Goal: Complete application form

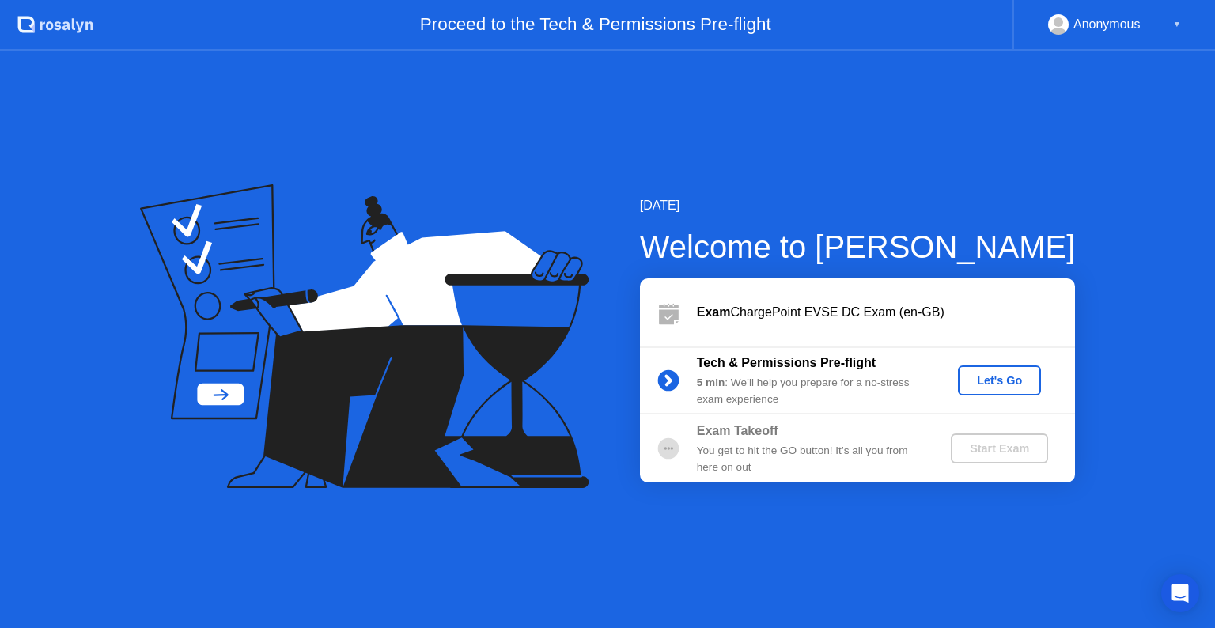
click at [993, 384] on div "Let's Go" at bounding box center [999, 380] width 70 height 13
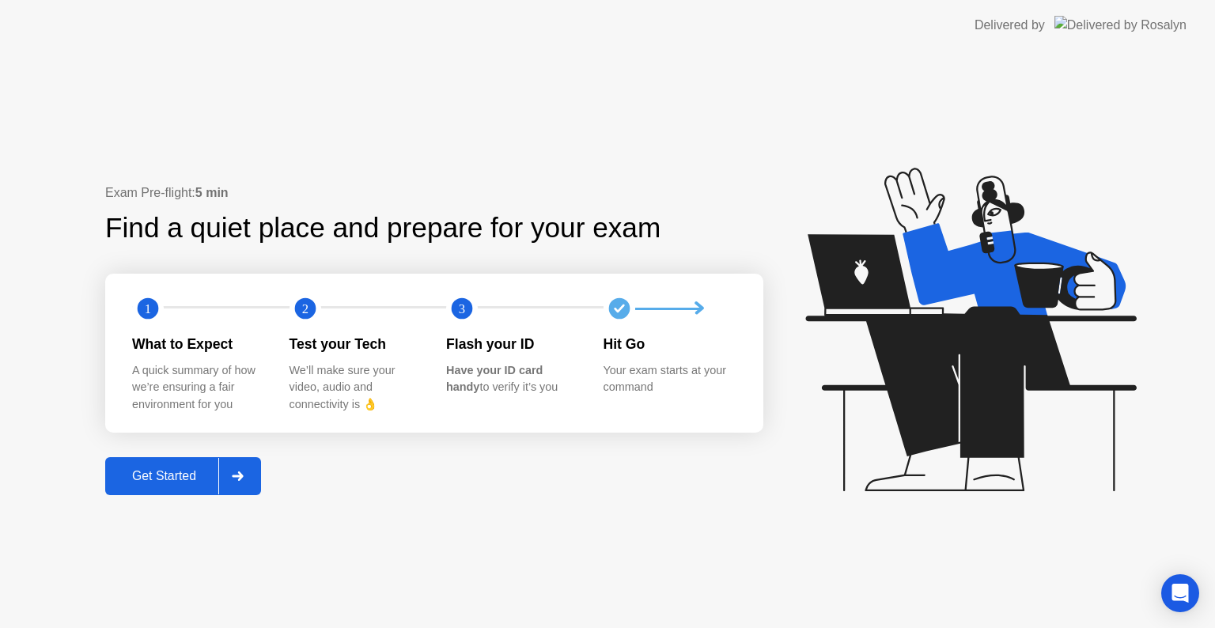
click at [187, 483] on div "Get Started" at bounding box center [164, 476] width 108 height 14
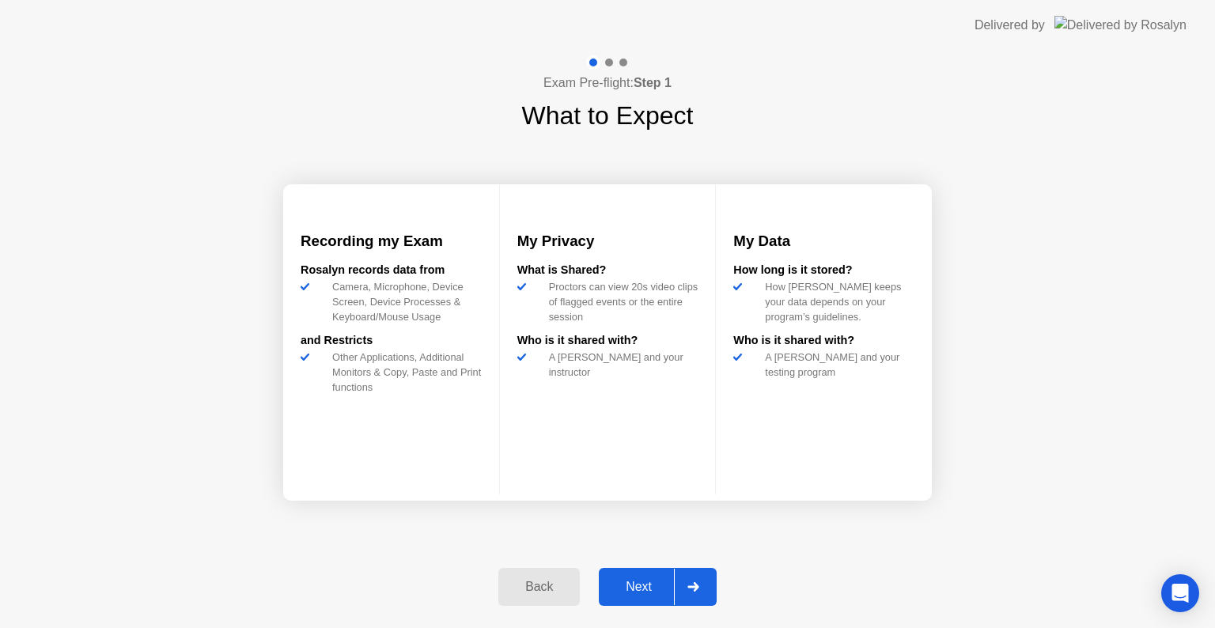
click at [633, 598] on button "Next" at bounding box center [658, 587] width 118 height 38
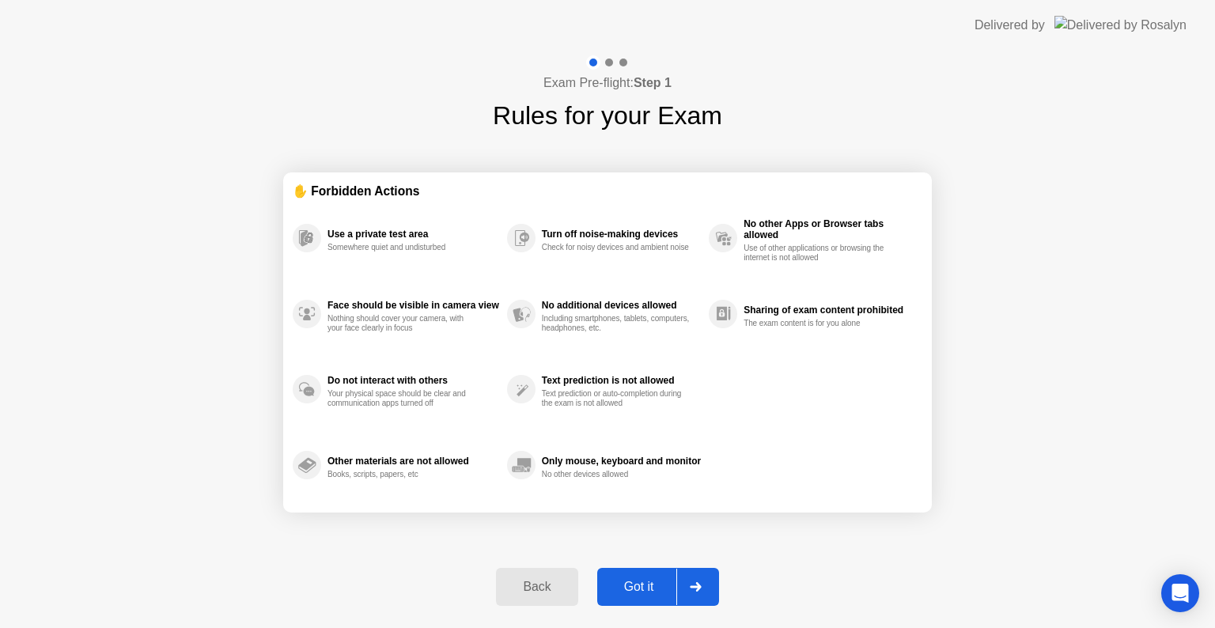
click at [640, 584] on div "Got it" at bounding box center [639, 587] width 74 height 14
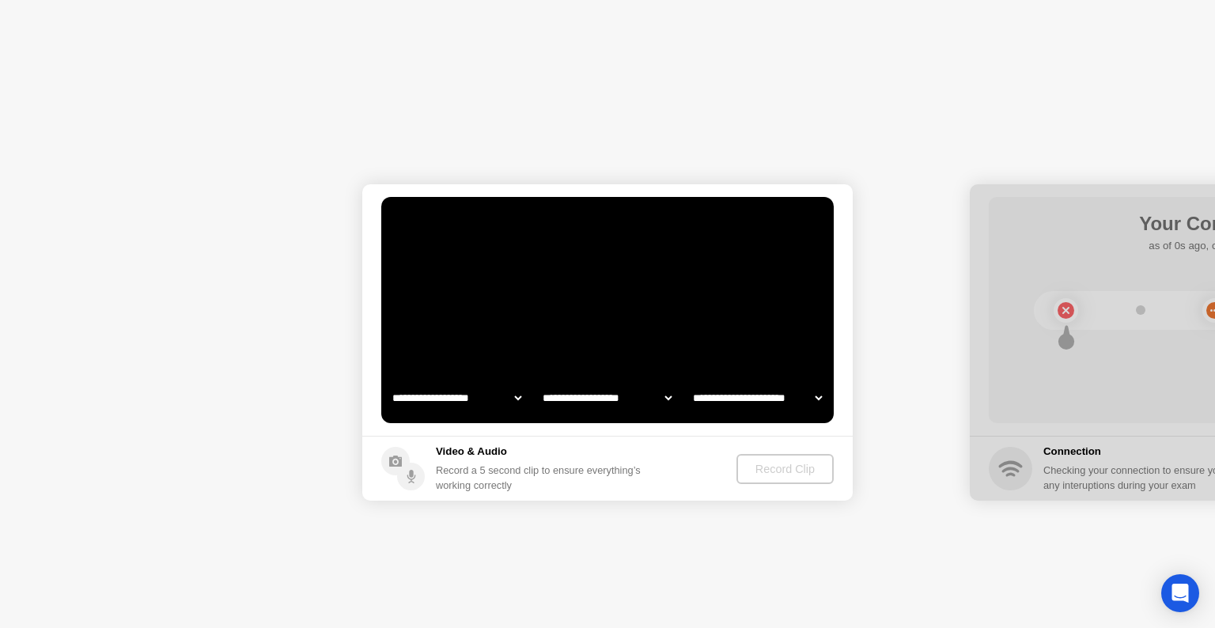
select select "**********"
select select "*******"
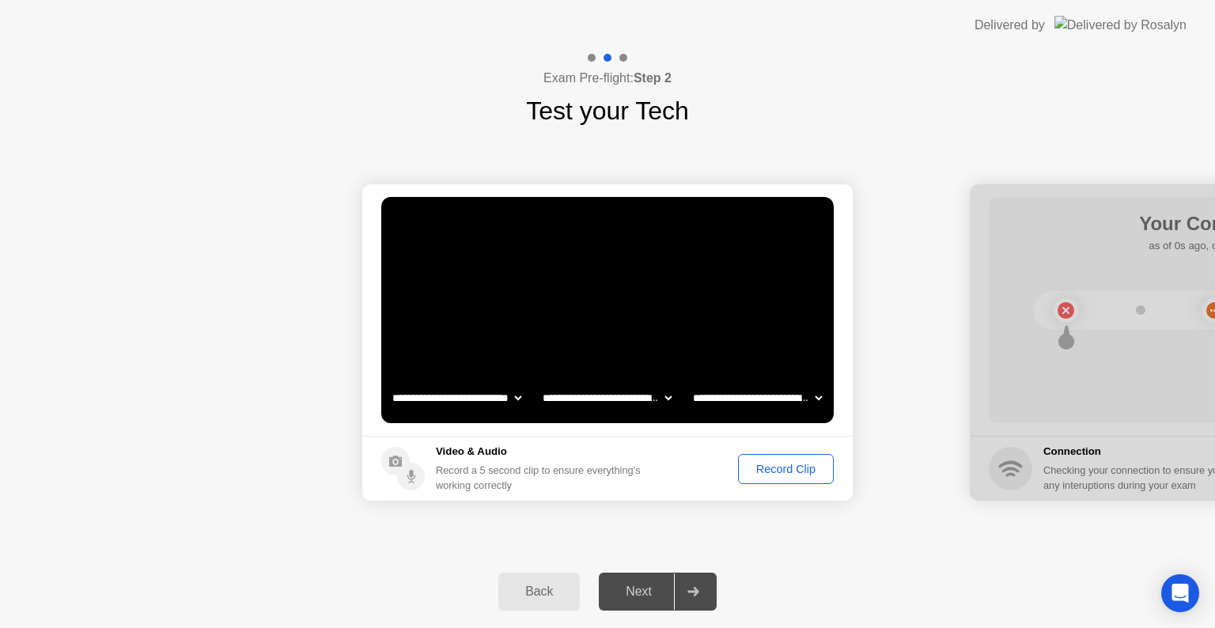
click at [798, 470] on div "Record Clip" at bounding box center [785, 469] width 85 height 13
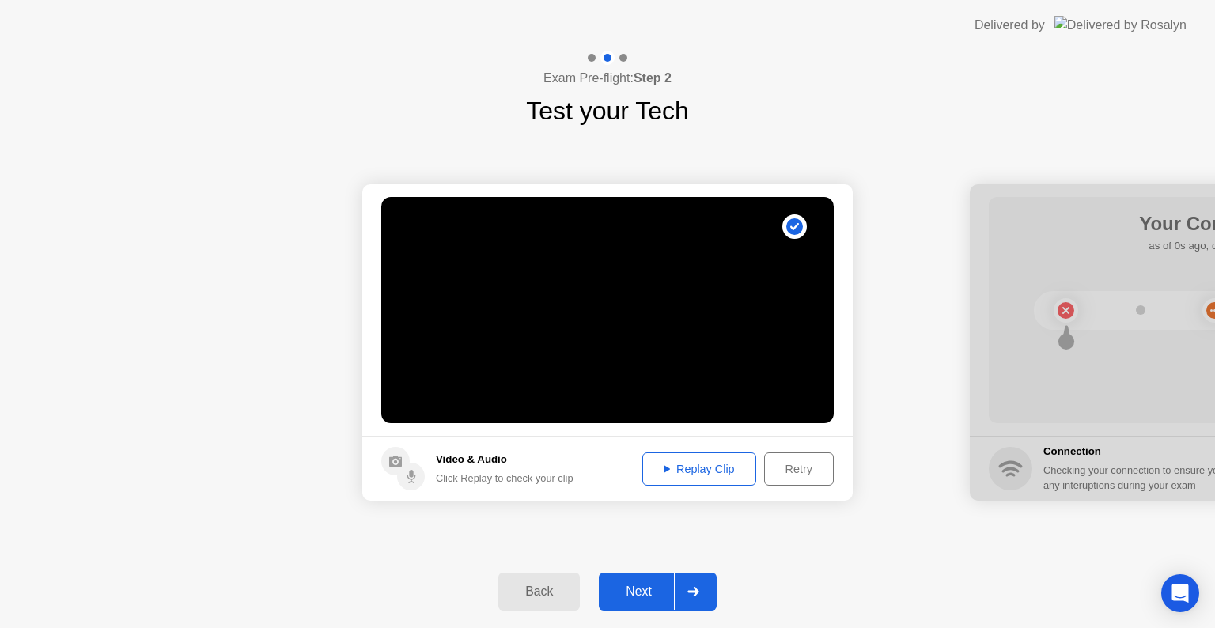
click at [703, 475] on div "Replay Clip" at bounding box center [699, 469] width 103 height 13
click at [698, 467] on div "Replay Clip" at bounding box center [699, 469] width 103 height 13
click at [648, 594] on div "Next" at bounding box center [638, 591] width 70 height 14
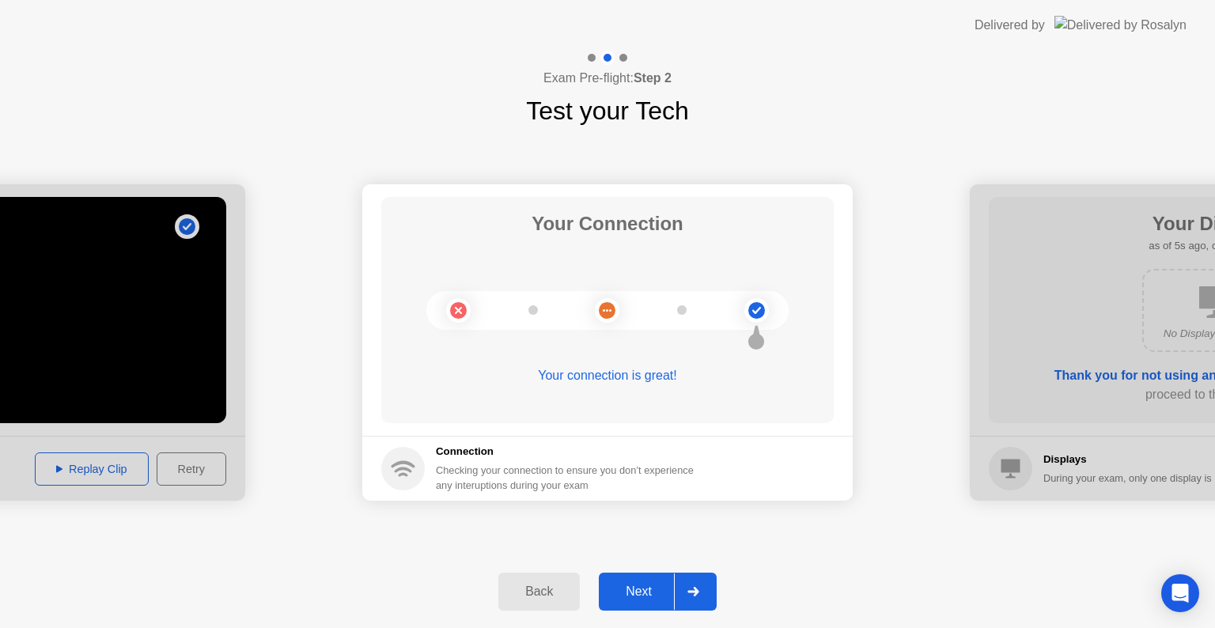
click at [645, 594] on div "Next" at bounding box center [638, 591] width 70 height 14
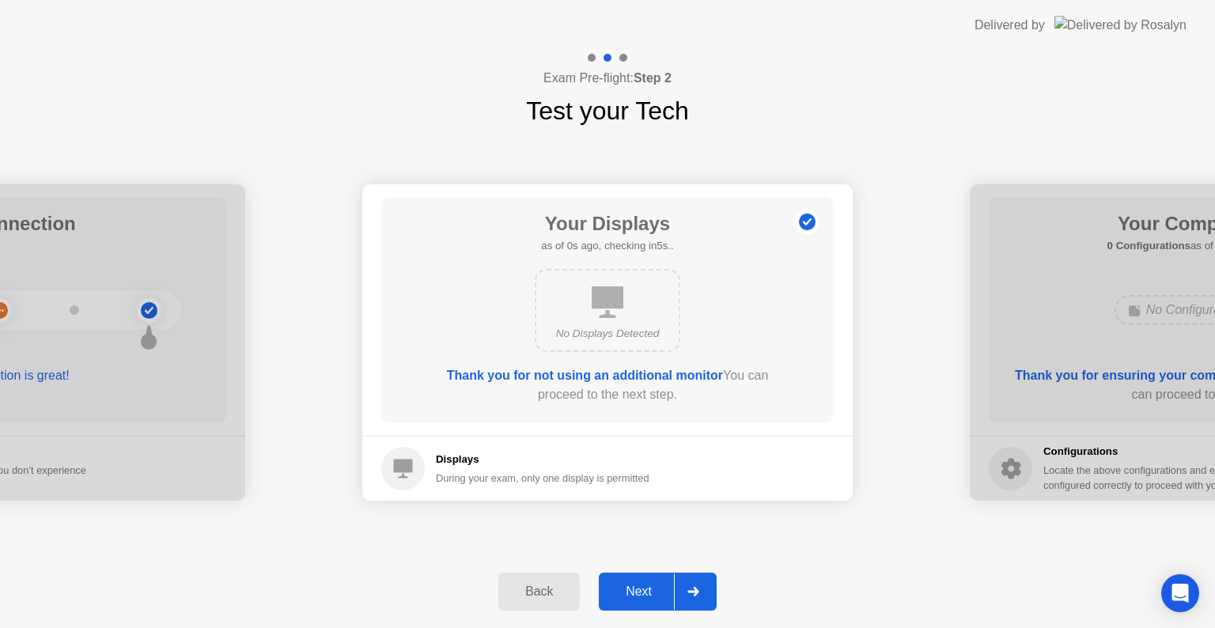
click at [645, 594] on div "Next" at bounding box center [638, 591] width 70 height 14
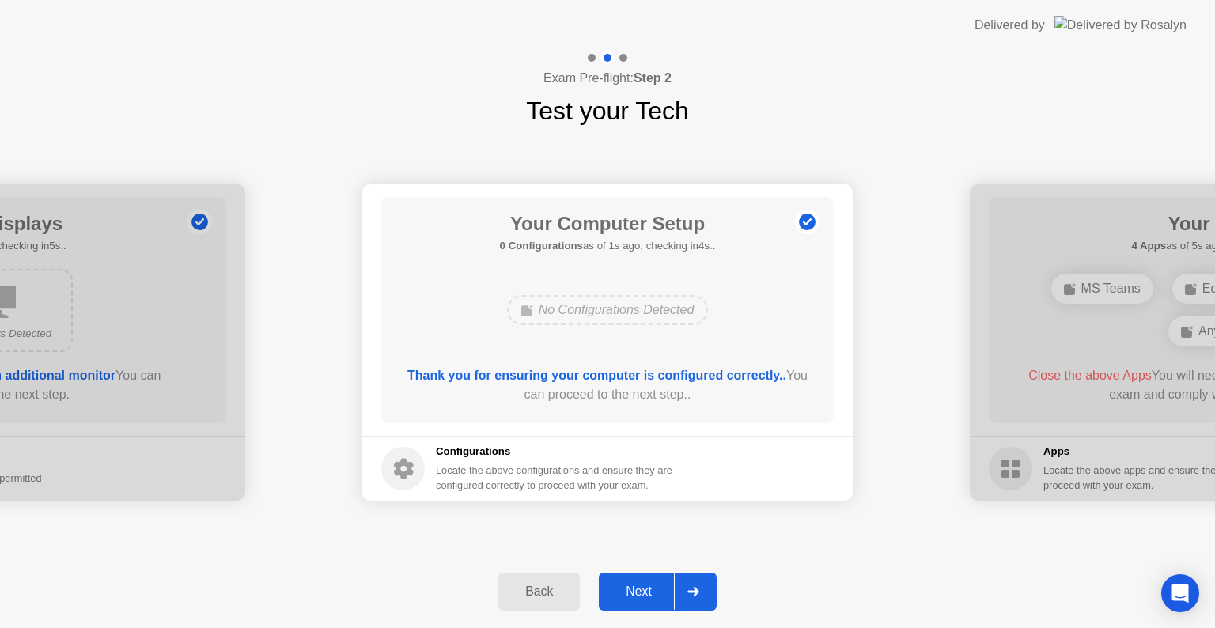
click at [645, 594] on div "Next" at bounding box center [638, 591] width 70 height 14
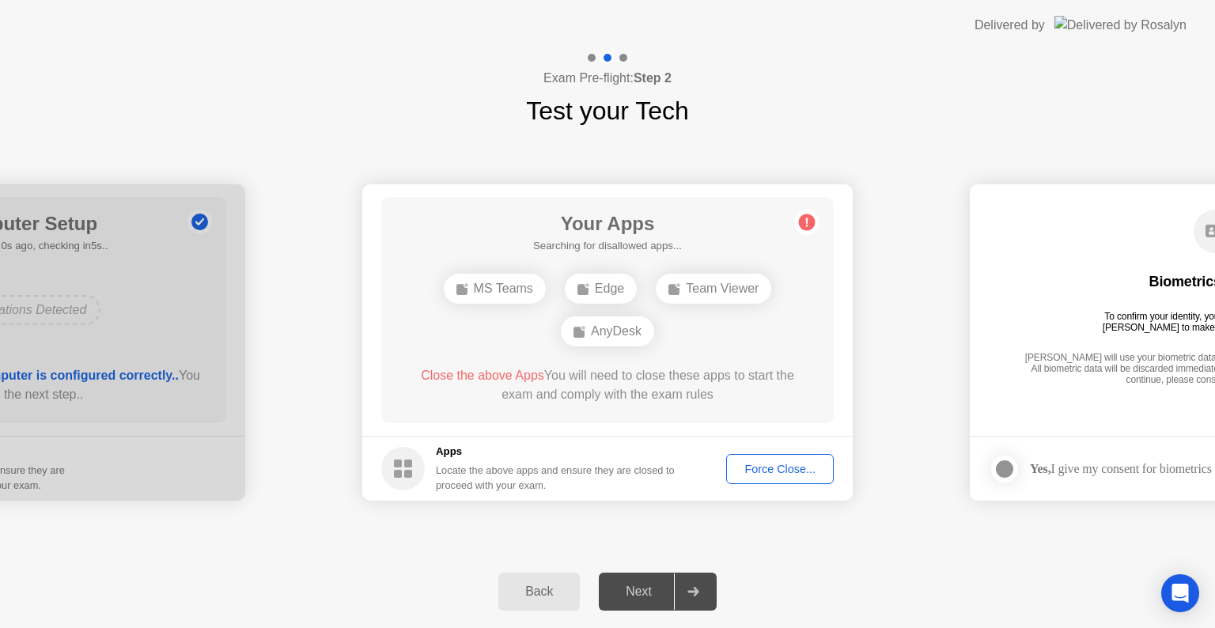
click at [777, 463] on div "Force Close..." at bounding box center [779, 469] width 96 height 13
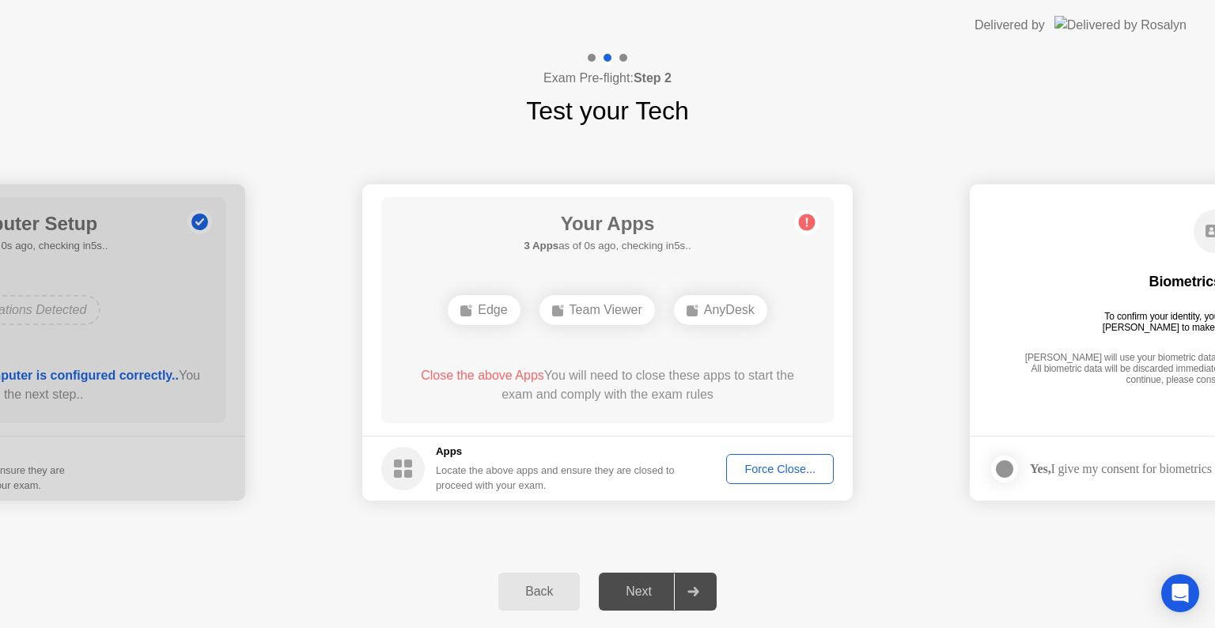
click at [965, 604] on div "Back Next" at bounding box center [607, 591] width 1215 height 73
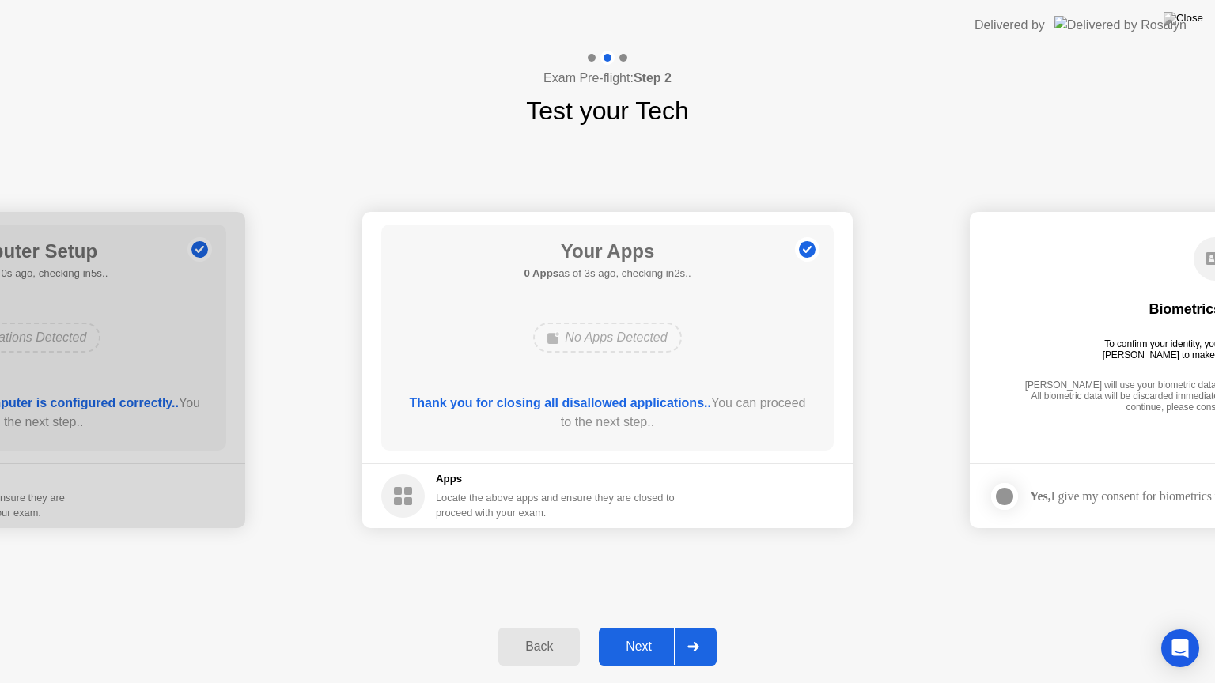
click at [642, 627] on div "Next" at bounding box center [638, 647] width 70 height 14
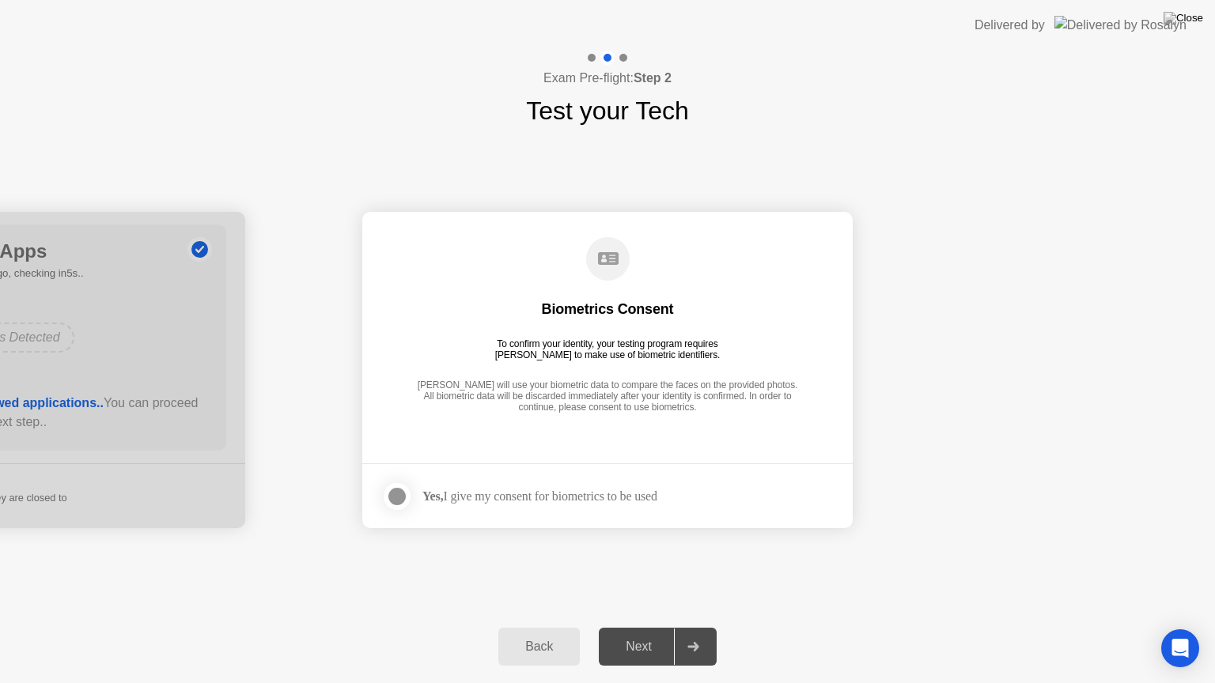
click at [399, 501] on div at bounding box center [396, 496] width 19 height 19
click at [645, 627] on div "Next" at bounding box center [638, 647] width 70 height 14
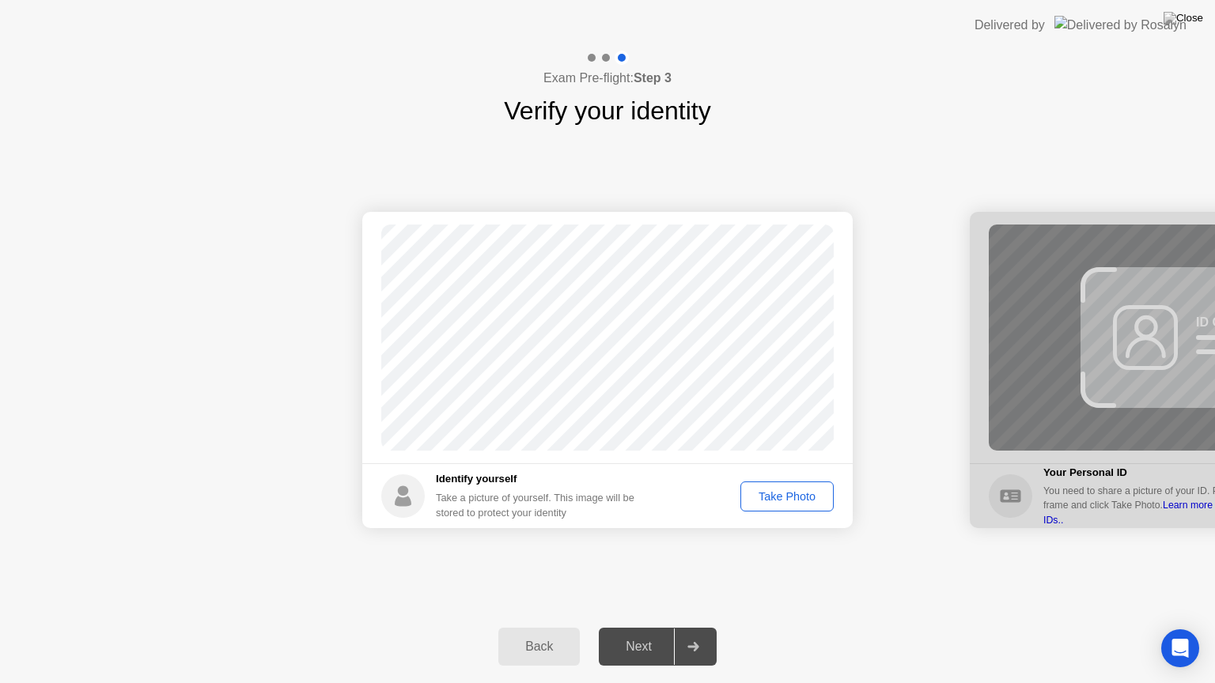
click at [777, 493] on div "Take Photo" at bounding box center [787, 496] width 82 height 13
click at [792, 497] on div "Retake" at bounding box center [797, 496] width 62 height 13
click at [792, 497] on div "Take Photo" at bounding box center [787, 496] width 82 height 13
click at [634, 627] on div "Next" at bounding box center [638, 647] width 70 height 14
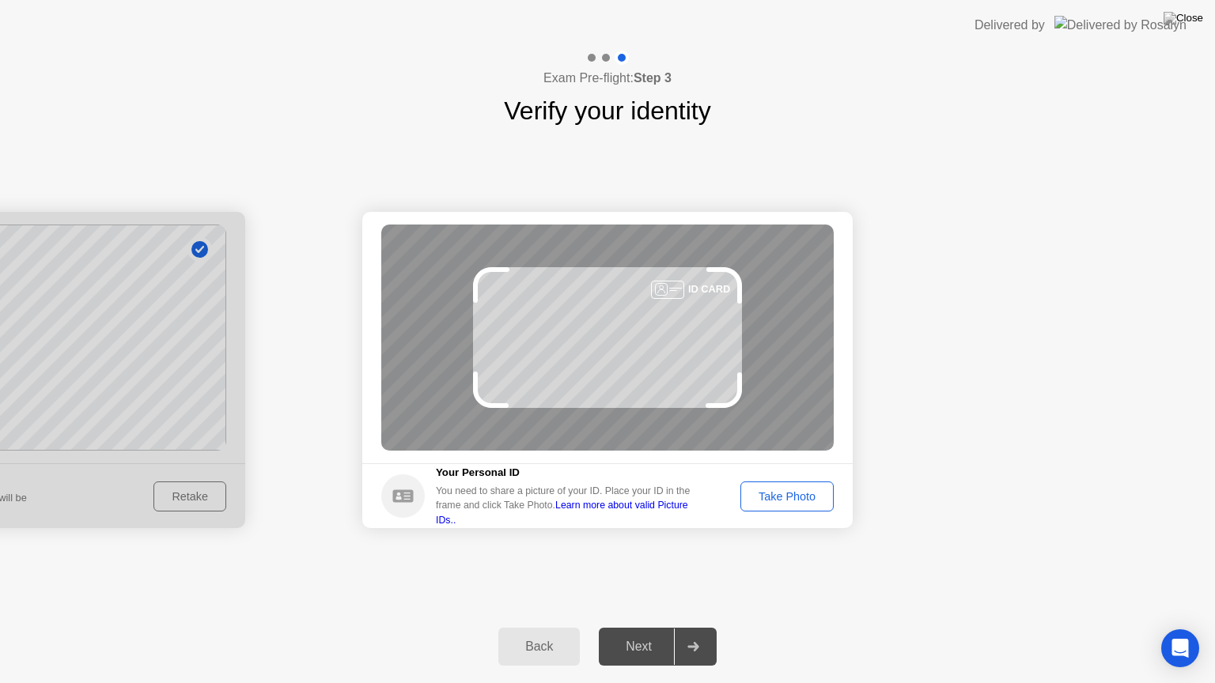
click at [688, 514] on link "Learn more about valid Picture IDs.." at bounding box center [562, 512] width 252 height 25
click at [805, 500] on div "Take Photo" at bounding box center [787, 496] width 82 height 13
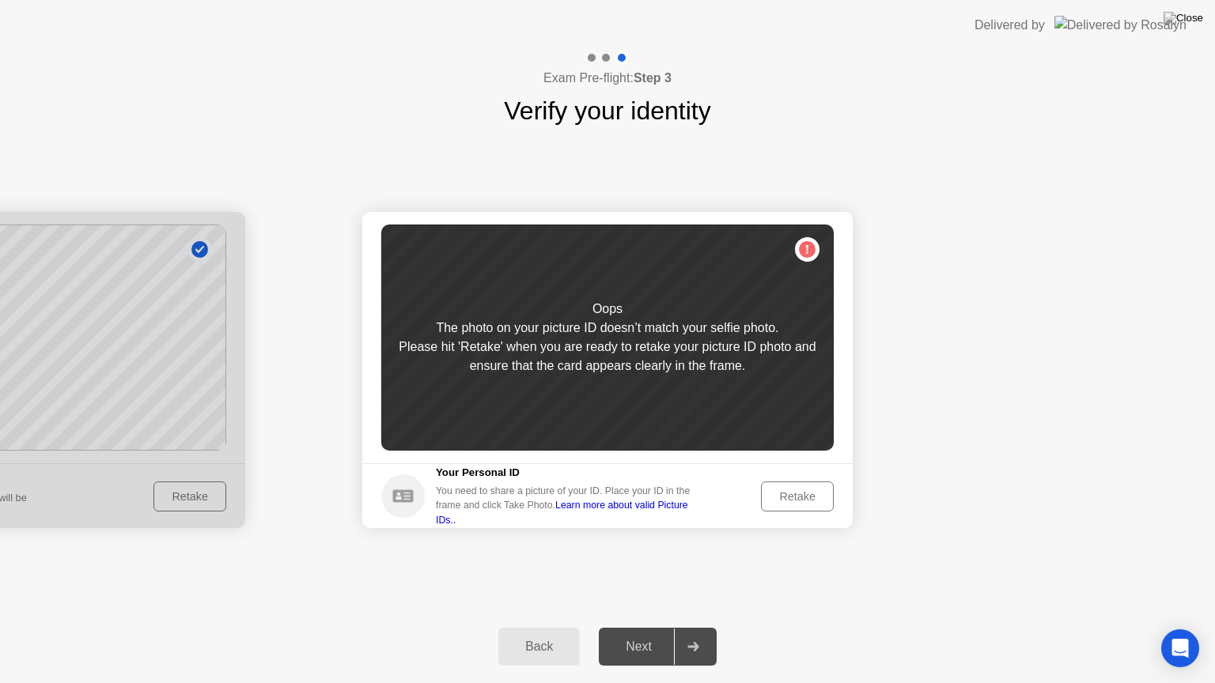
click at [803, 500] on div "Retake" at bounding box center [797, 496] width 62 height 13
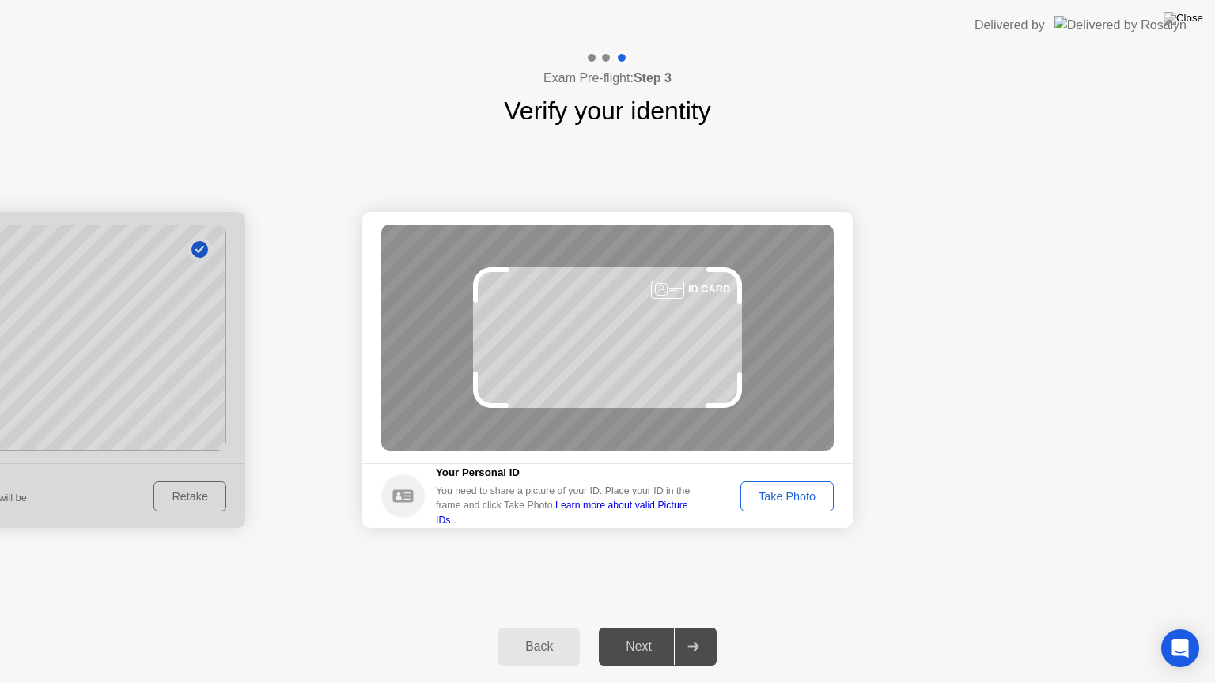
click at [803, 500] on div "Take Photo" at bounding box center [787, 496] width 82 height 13
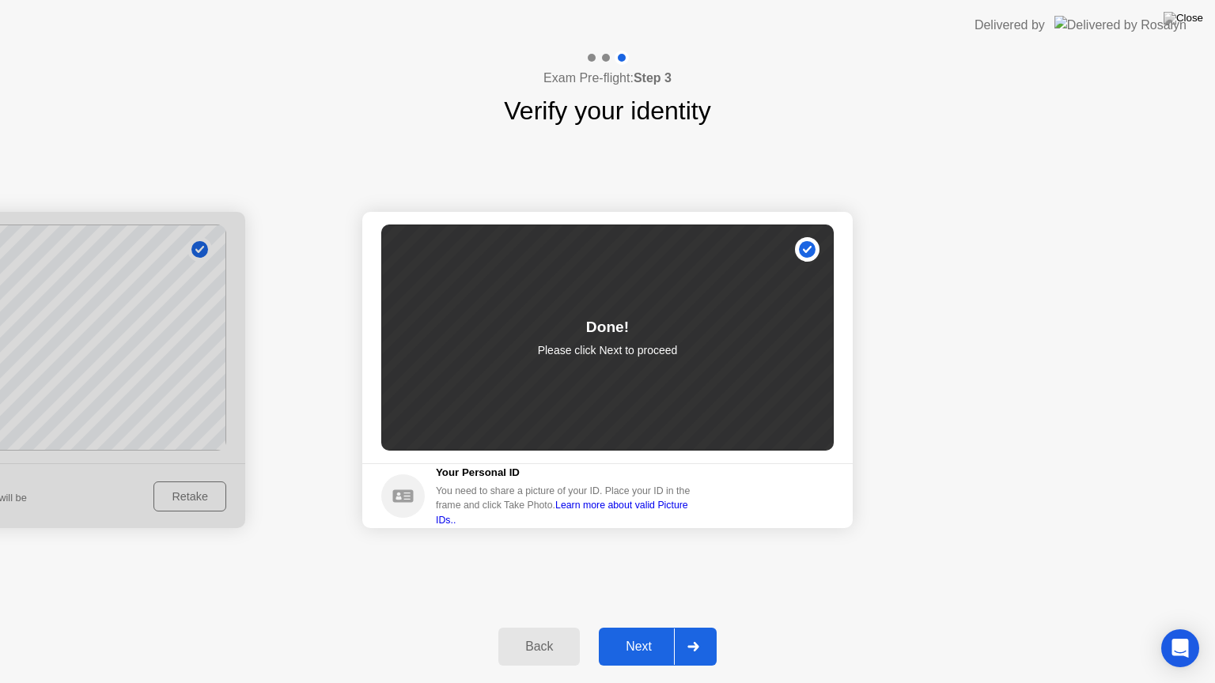
click at [628, 627] on div "Next" at bounding box center [638, 647] width 70 height 14
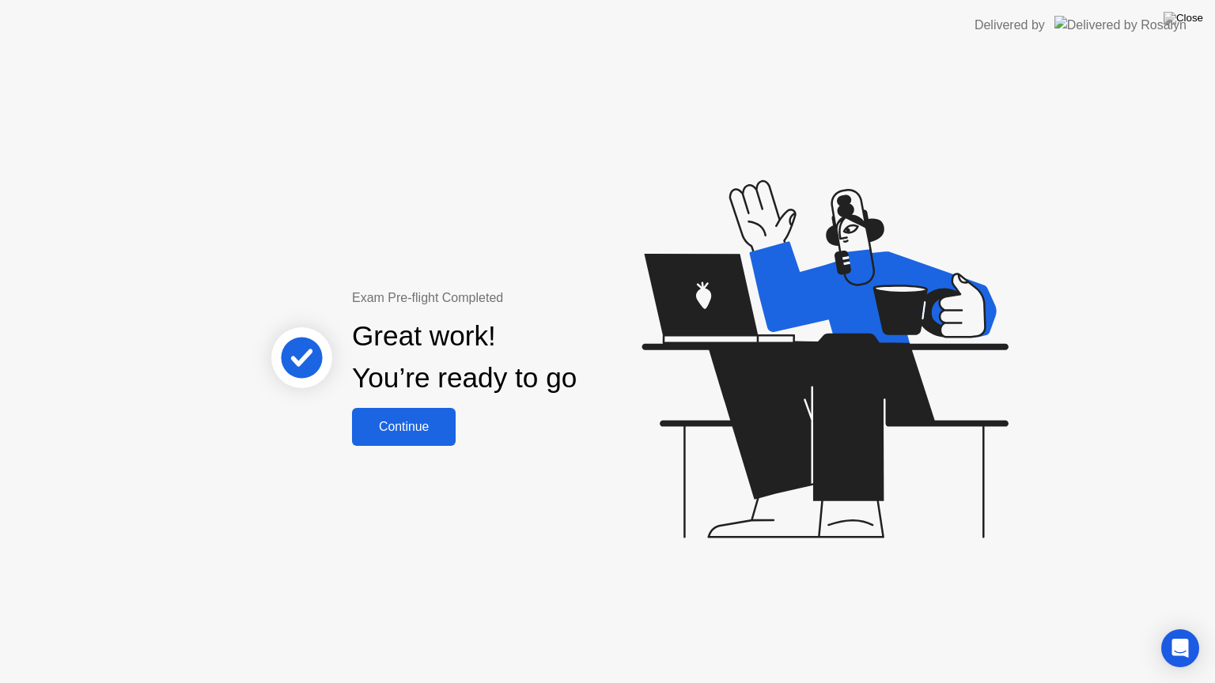
click at [407, 420] on div "Continue" at bounding box center [404, 427] width 94 height 14
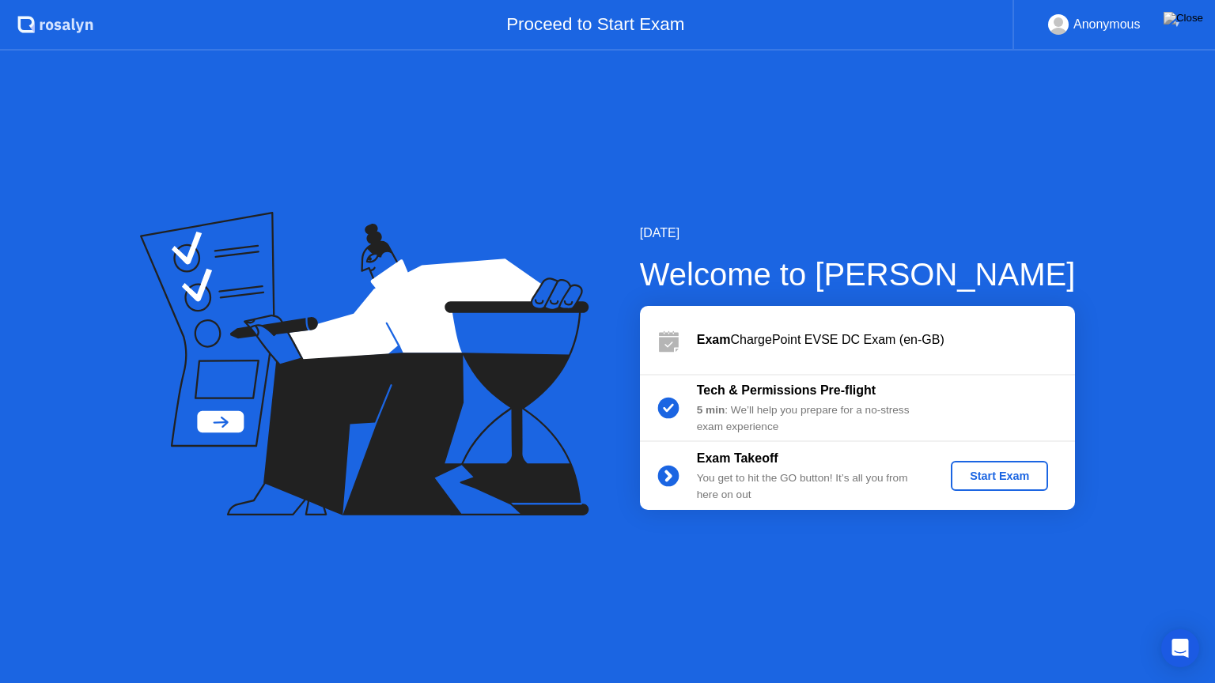
click at [970, 482] on div "Start Exam" at bounding box center [999, 476] width 85 height 13
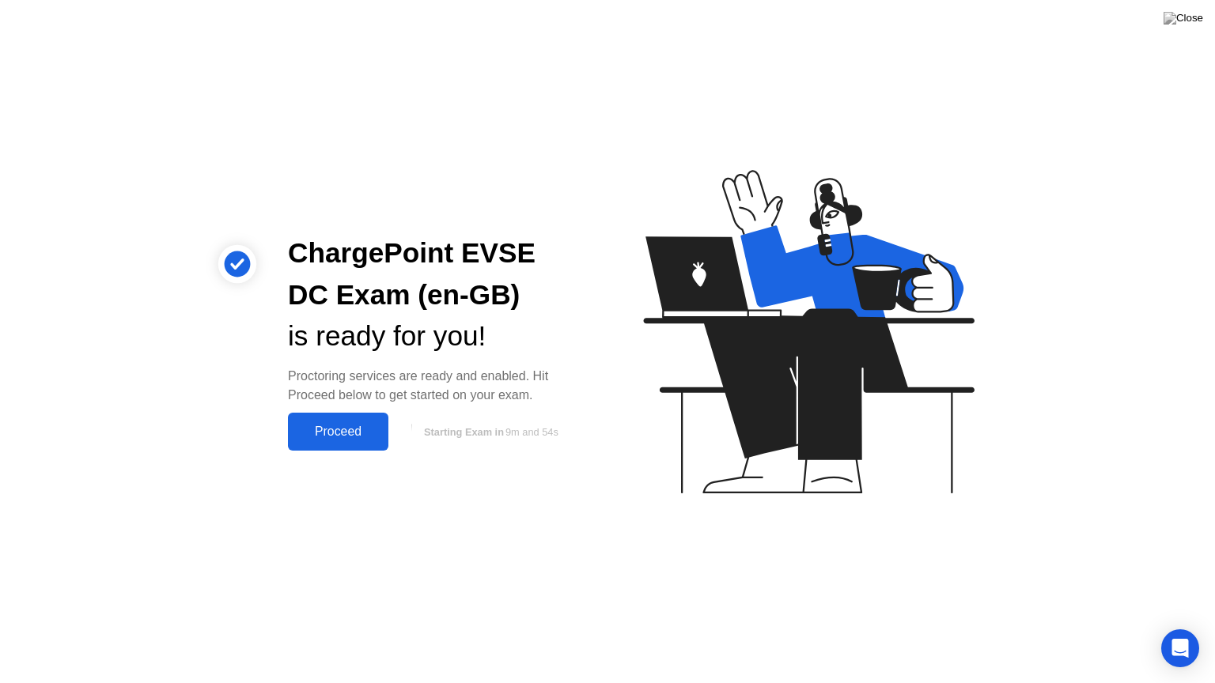
click at [325, 427] on div "Proceed" at bounding box center [338, 432] width 91 height 14
